Goal: Find specific page/section: Find specific page/section

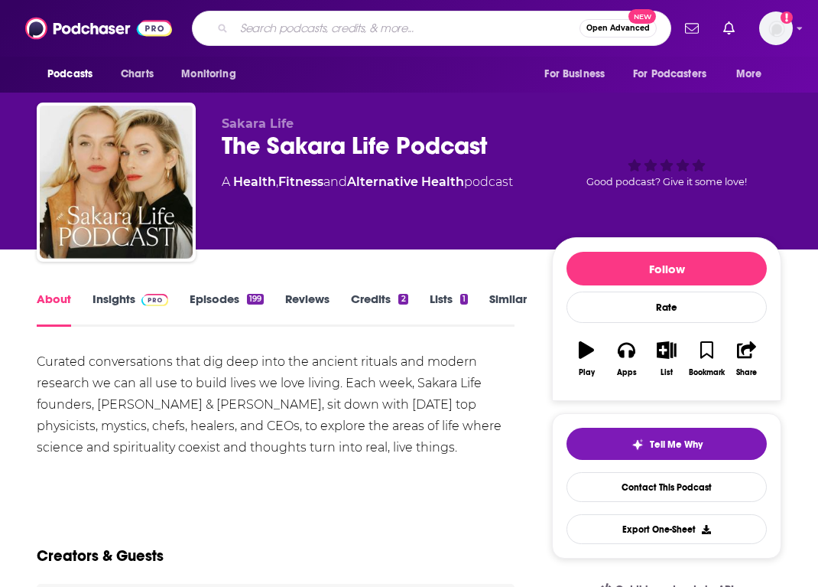
click at [408, 31] on input "Search podcasts, credits, & more..." at bounding box center [407, 28] width 346 height 24
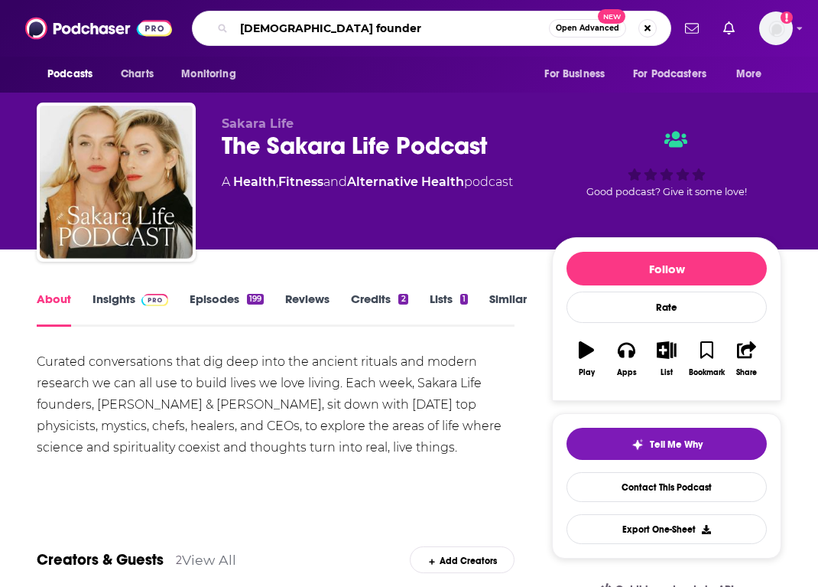
type input "[DEMOGRAPHIC_DATA] founder w"
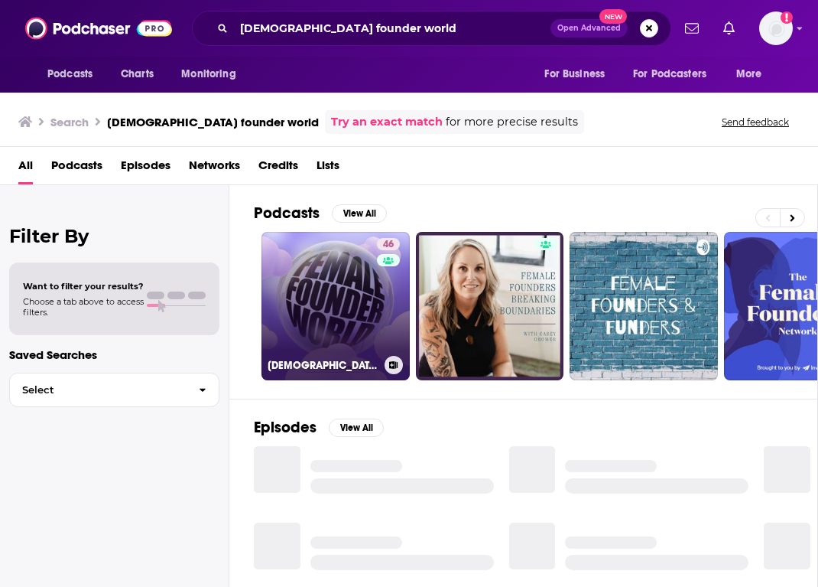
click at [327, 272] on link "46 [DEMOGRAPHIC_DATA] Founder World" at bounding box center [336, 306] width 148 height 148
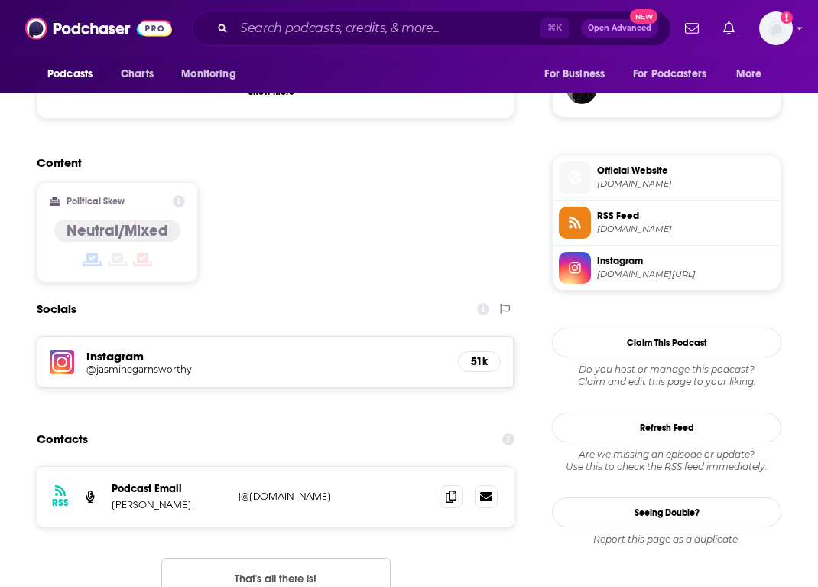
scroll to position [1161, 0]
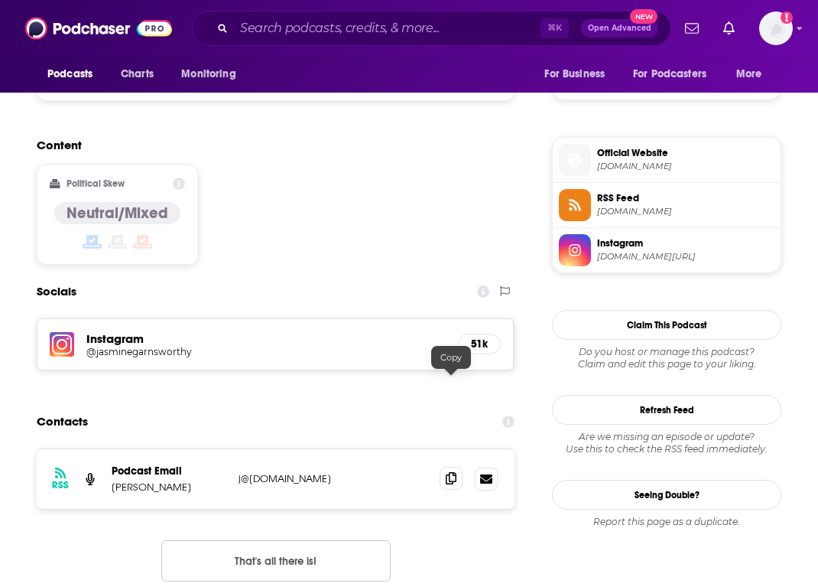
click at [450, 472] on icon at bounding box center [451, 478] width 11 height 12
